Goal: Task Accomplishment & Management: Manage account settings

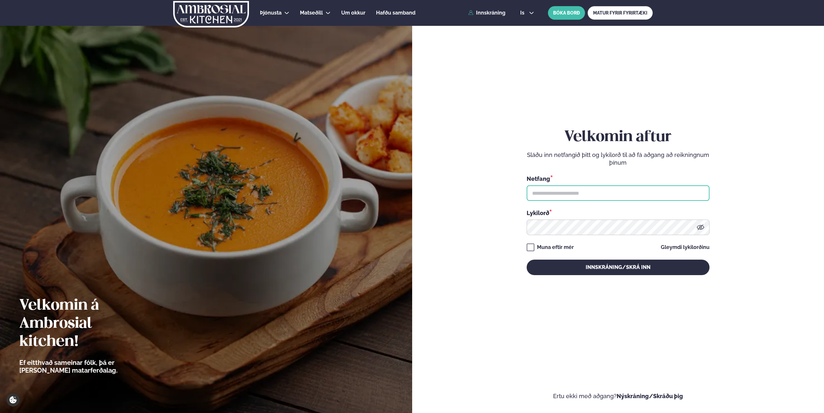
type input "**********"
click at [562, 268] on button "Innskráning/Skrá inn" at bounding box center [618, 266] width 183 height 15
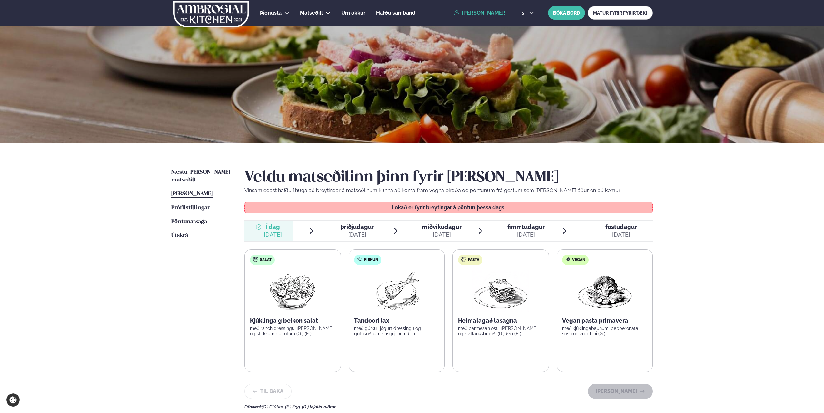
click at [396, 229] on icon at bounding box center [395, 230] width 3 height 6
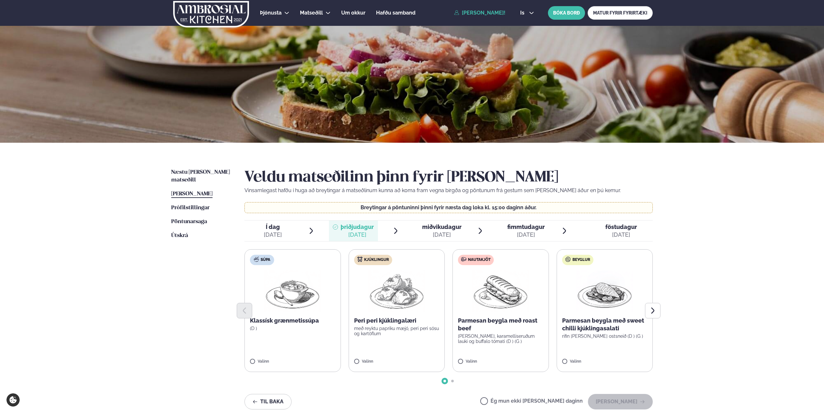
click at [280, 232] on div "[DATE]" at bounding box center [273, 235] width 18 height 8
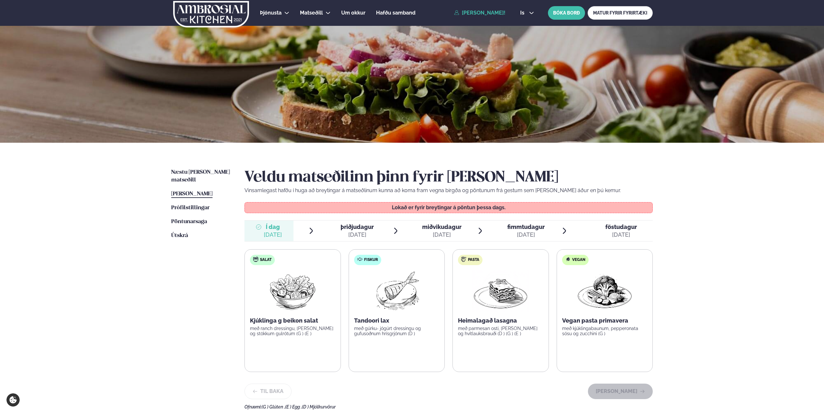
click at [346, 230] on div "þriðjudagur þri." at bounding box center [357, 227] width 33 height 8
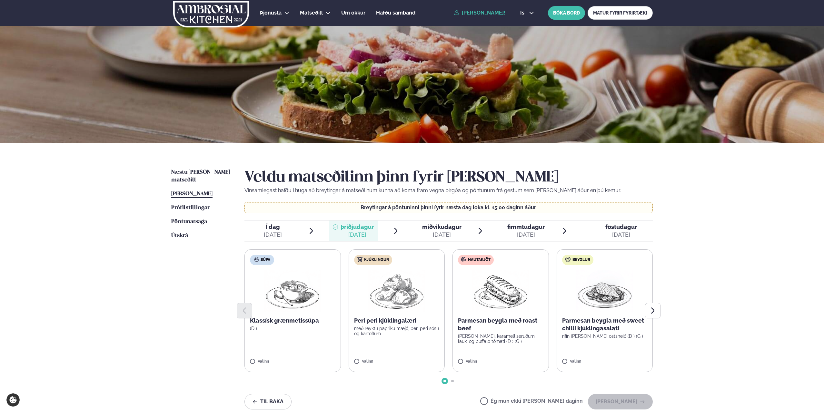
click at [506, 402] on label "Ég mun ekki [PERSON_NAME] daginn" at bounding box center [531, 401] width 103 height 7
click at [610, 401] on button "[PERSON_NAME]" at bounding box center [620, 401] width 65 height 15
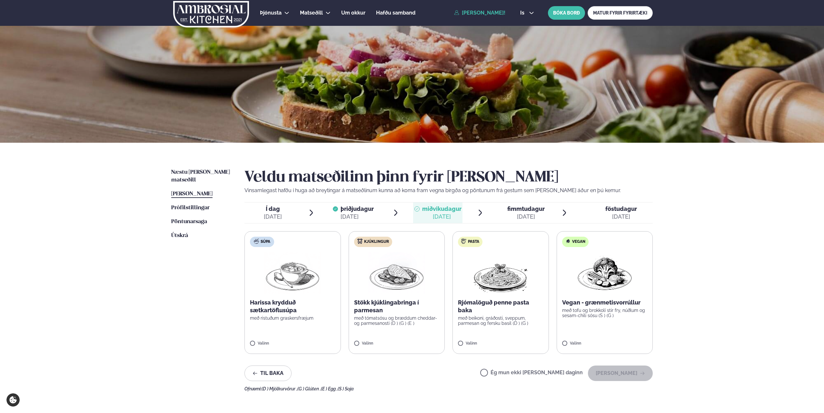
click at [500, 283] on img at bounding box center [500, 272] width 57 height 41
click at [635, 373] on button "[PERSON_NAME]" at bounding box center [620, 372] width 65 height 15
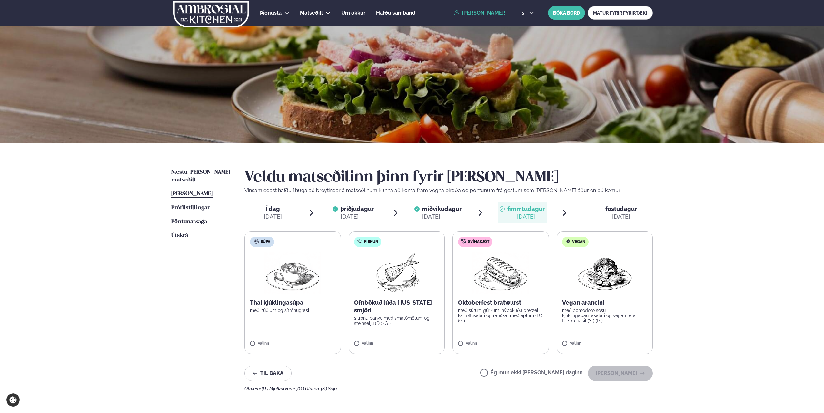
click at [447, 211] on span "miðvikudagur" at bounding box center [441, 208] width 39 height 7
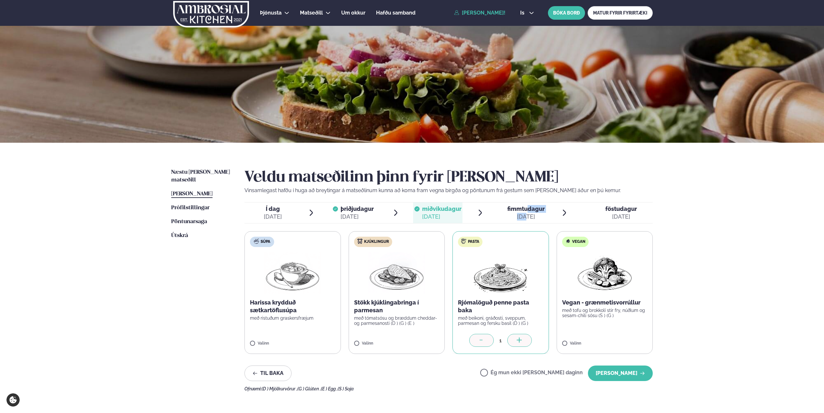
click at [526, 212] on div "fimmtudagur fim. [DATE]" at bounding box center [526, 212] width 37 height 15
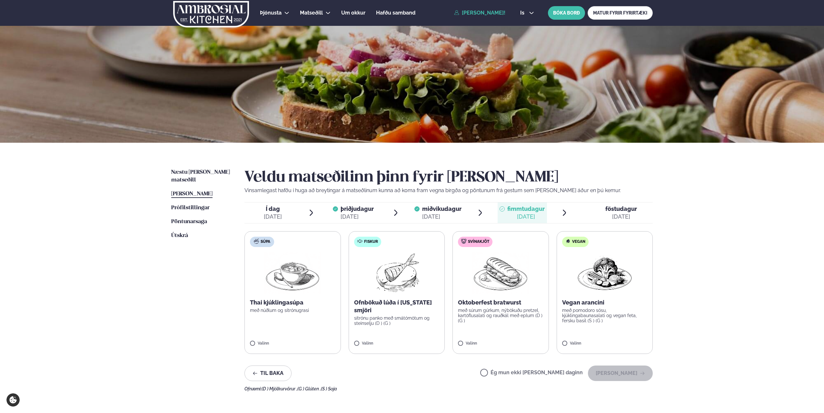
click at [401, 296] on label "Fiskur Ofnbökuð lúða í [US_STATE] smjöri sítrónu panko með smátómötum og steins…" at bounding box center [397, 292] width 96 height 123
click at [612, 375] on button "[PERSON_NAME]" at bounding box center [620, 372] width 65 height 15
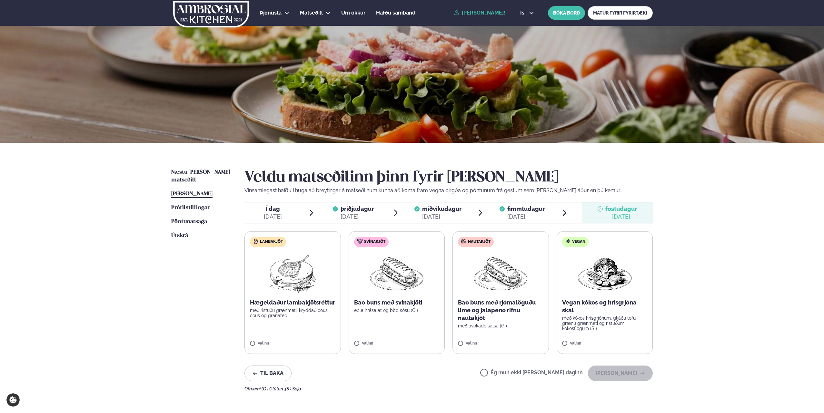
click at [502, 369] on div "Ég mun ekki [PERSON_NAME] daginn [PERSON_NAME]" at bounding box center [566, 372] width 173 height 15
click at [505, 374] on label "Ég mun ekki [PERSON_NAME] daginn" at bounding box center [531, 373] width 103 height 7
click at [607, 372] on button "[PERSON_NAME]" at bounding box center [620, 372] width 65 height 15
